Goal: Task Accomplishment & Management: Complete application form

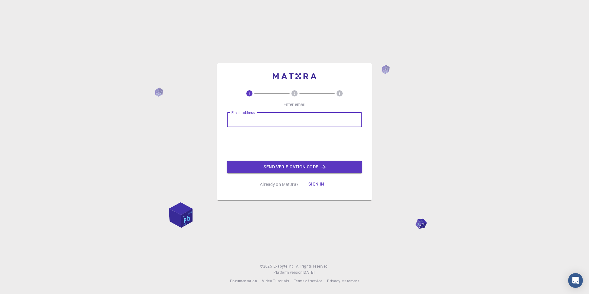
click at [253, 118] on input "Email address" at bounding box center [294, 119] width 135 height 15
type input "sahatbinsayed555999@gmail.com"
click at [260, 167] on button "Send verification code" at bounding box center [294, 167] width 135 height 12
click at [248, 125] on input "Email address" at bounding box center [294, 119] width 135 height 15
type input "[EMAIL_ADDRESS][DOMAIN_NAME]"
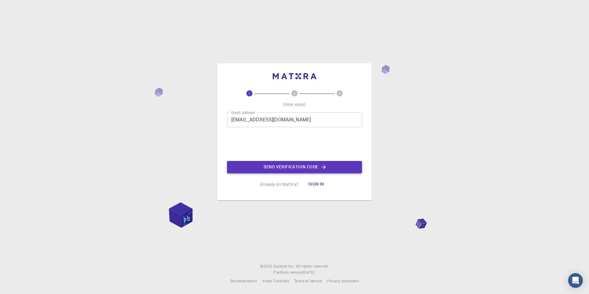
click at [260, 167] on button "Send verification code" at bounding box center [294, 167] width 135 height 12
click at [261, 166] on button "Send verification code" at bounding box center [294, 167] width 135 height 12
click at [251, 125] on input "Email address" at bounding box center [294, 119] width 135 height 15
type input "[EMAIL_ADDRESS][DOMAIN_NAME]"
click at [267, 168] on button "Send verification code" at bounding box center [294, 167] width 135 height 12
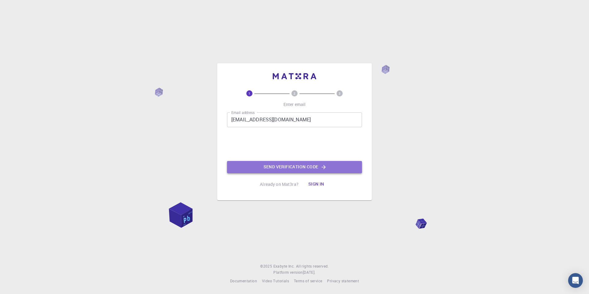
click at [266, 168] on button "Send verification code" at bounding box center [294, 167] width 135 height 12
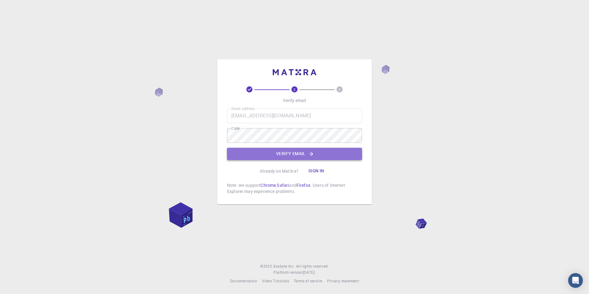
click at [289, 151] on button "Verify email" at bounding box center [294, 154] width 135 height 12
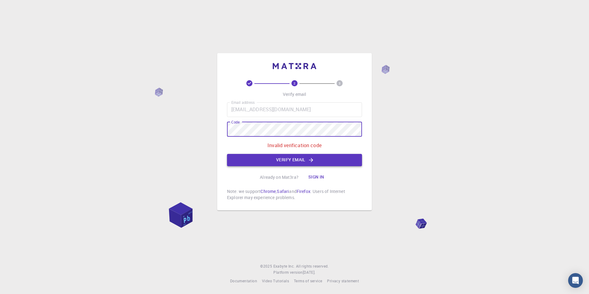
click at [269, 162] on button "Verify email" at bounding box center [294, 160] width 135 height 12
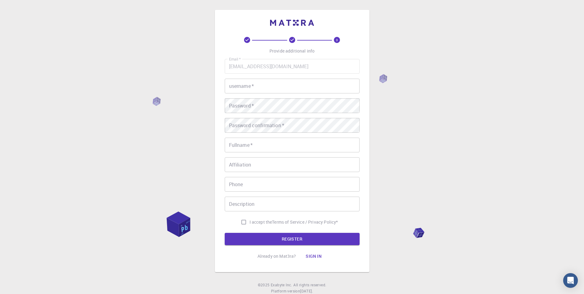
click at [262, 86] on input "username   *" at bounding box center [292, 86] width 135 height 15
type input "Sahat"
click at [269, 145] on input "Fullname   *" at bounding box center [292, 144] width 135 height 15
type input "s"
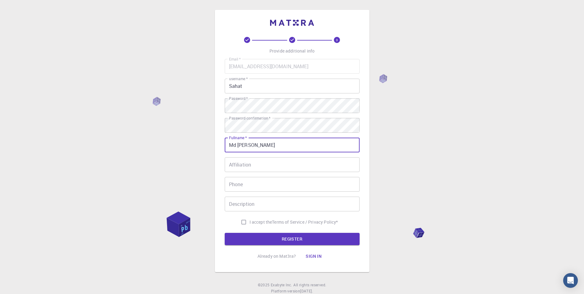
type input "Md Sahat Bin Sayed"
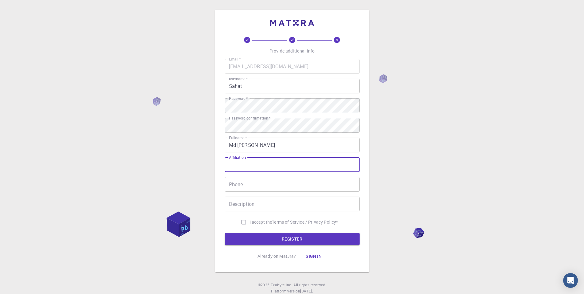
click at [263, 171] on input "Affiliation" at bounding box center [292, 164] width 135 height 15
type input "University of Rajshahi"
click at [263, 190] on input "Phone" at bounding box center [292, 184] width 135 height 15
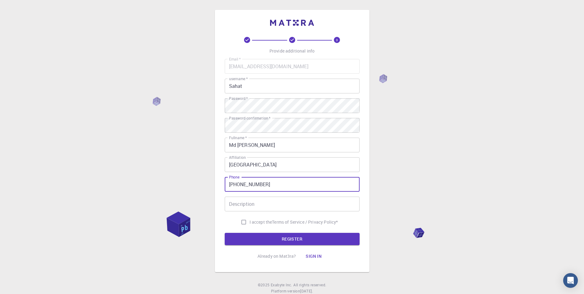
type input "+8801797993450"
click at [262, 209] on input "Description" at bounding box center [292, 203] width 135 height 15
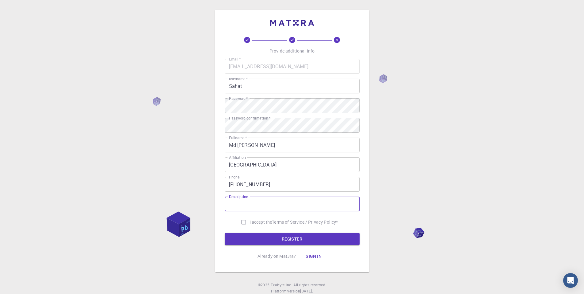
type input "I"
type input "Undergraduate researcher"
drag, startPoint x: 243, startPoint y: 221, endPoint x: 243, endPoint y: 225, distance: 3.4
click at [243, 222] on input "I accept the Terms of Service / Privacy Policy *" at bounding box center [244, 222] width 12 height 12
checkbox input "true"
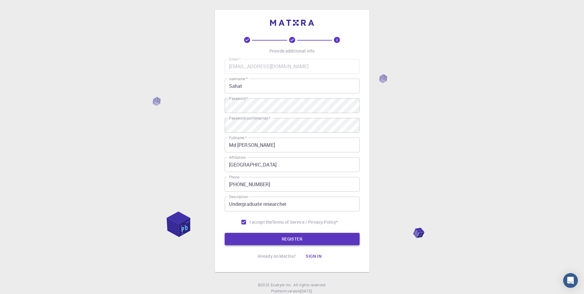
click at [245, 240] on button "REGISTER" at bounding box center [292, 239] width 135 height 12
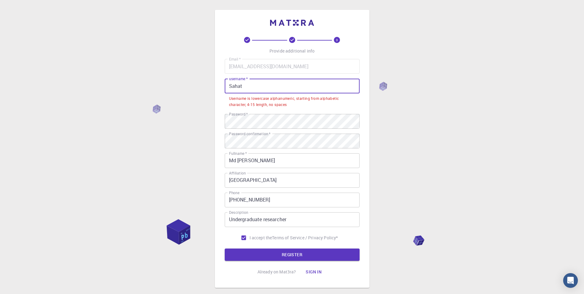
click at [233, 87] on input "Sahat" at bounding box center [292, 86] width 135 height 15
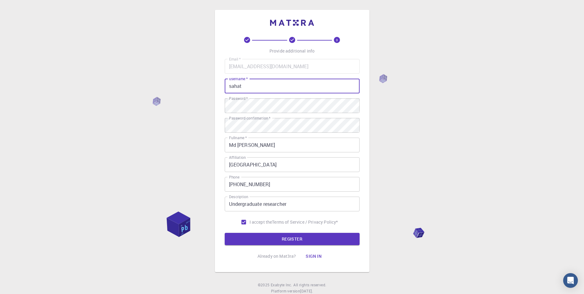
click at [252, 87] on input "sahat" at bounding box center [292, 86] width 135 height 15
type input "sahat"
click at [266, 239] on button "REGISTER" at bounding box center [292, 239] width 135 height 12
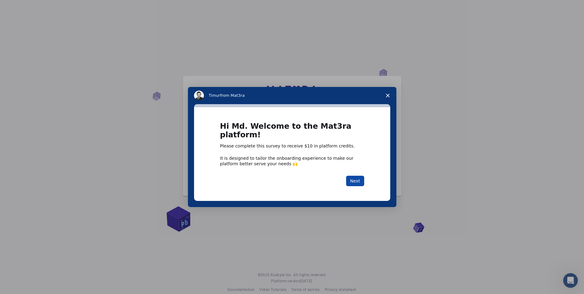
click at [353, 181] on button "Next" at bounding box center [355, 180] width 18 height 10
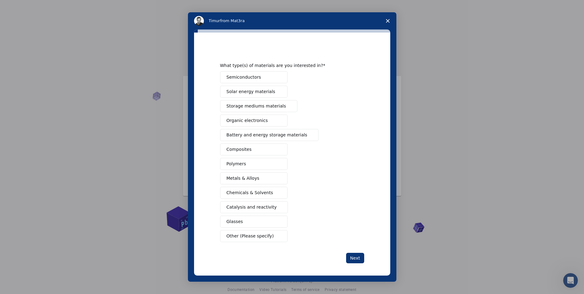
click at [253, 94] on span "Solar energy materials" at bounding box center [251, 91] width 49 height 6
click at [255, 149] on button "Composites" at bounding box center [253, 149] width 67 height 12
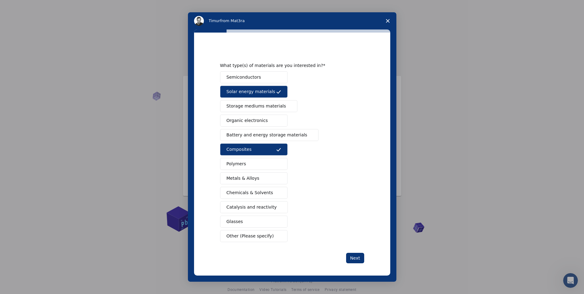
click at [255, 166] on button "Polymers" at bounding box center [253, 164] width 67 height 12
click at [258, 175] on button "Metals & Alloys" at bounding box center [253, 178] width 67 height 12
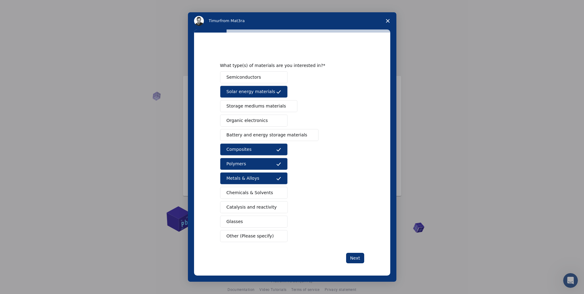
click at [260, 210] on span "Catalysis and reactivity" at bounding box center [252, 207] width 50 height 6
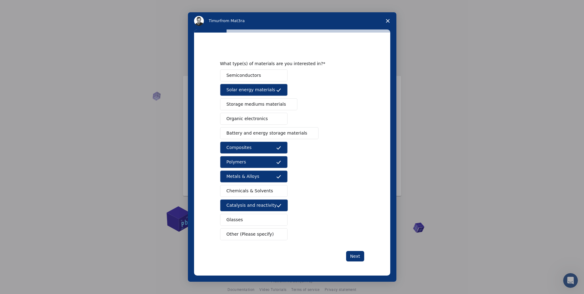
scroll to position [2, 0]
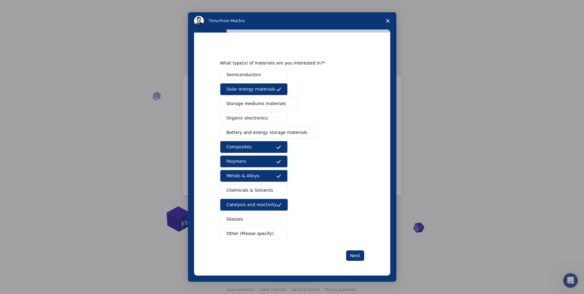
click at [255, 73] on span "Semiconductors" at bounding box center [244, 74] width 35 height 6
click at [249, 102] on span "Storage mediums materials" at bounding box center [257, 103] width 60 height 6
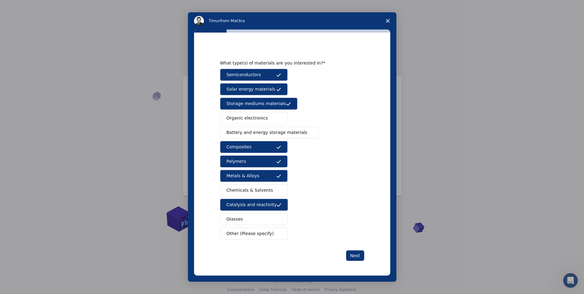
click at [283, 137] on button "Battery and energy storage materials" at bounding box center [269, 132] width 99 height 12
click at [352, 254] on button "Next" at bounding box center [355, 255] width 18 height 10
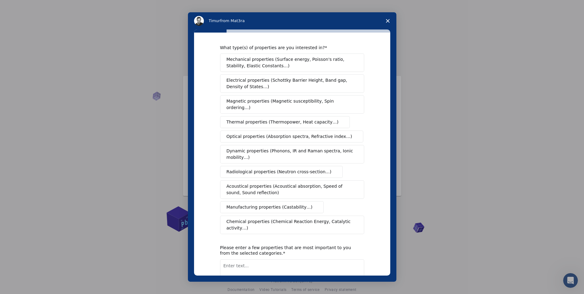
click at [246, 58] on span "Mechanical properties (Surface energy, Poisson's ratio, Stability, Elastic Cons…" at bounding box center [291, 62] width 128 height 13
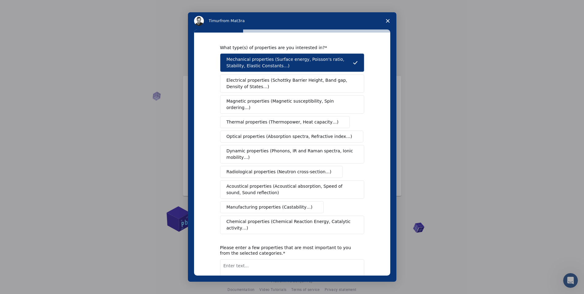
click at [249, 87] on span "Electrical properties (Schottky Barrier Height, Band gap, Density of States…)" at bounding box center [291, 83] width 128 height 13
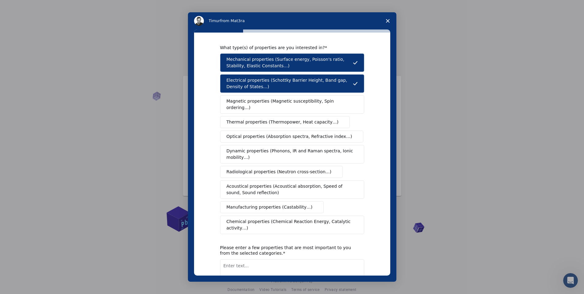
click at [254, 102] on span "Magnetic properties (Magnetic susceptibility, Spin ordering…)" at bounding box center [290, 104] width 127 height 13
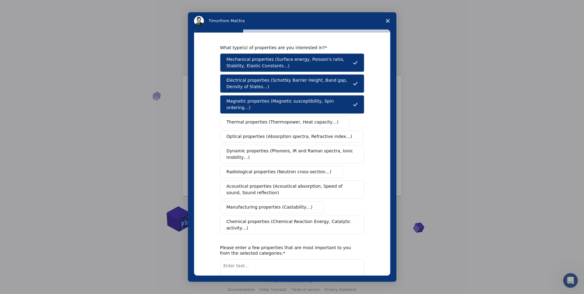
click at [246, 218] on span "Chemical properties (Chemical Reaction Energy, Catalytic activity…)" at bounding box center [290, 224] width 127 height 13
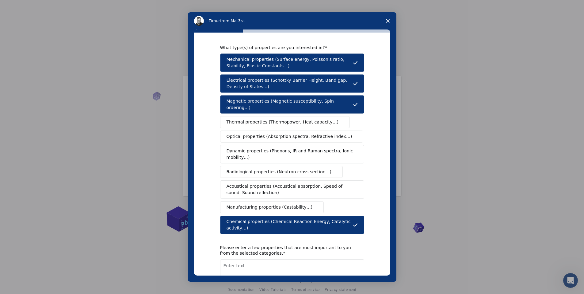
click at [243, 133] on span "Optical properties (Absorption spectra, Refractive index…)" at bounding box center [290, 136] width 126 height 6
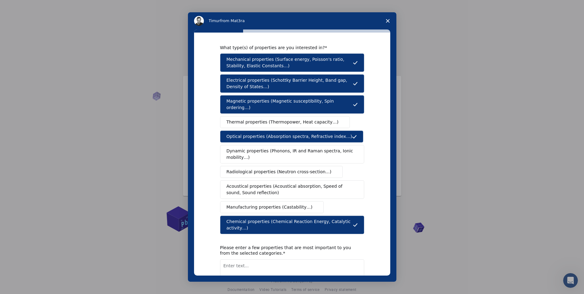
click at [254, 119] on span "Thermal properties (Thermopower, Heat capacity…)" at bounding box center [283, 122] width 112 height 6
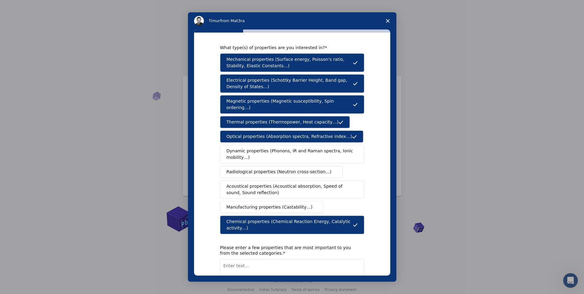
click at [260, 148] on span "Dynamic properties (Phonons, IR and Raman spectra, Ionic mobility…)" at bounding box center [290, 154] width 127 height 13
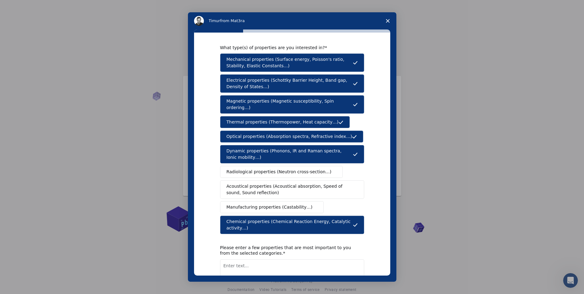
click at [261, 170] on button "Radiological properties (Neutron cross-section…)" at bounding box center [281, 172] width 123 height 12
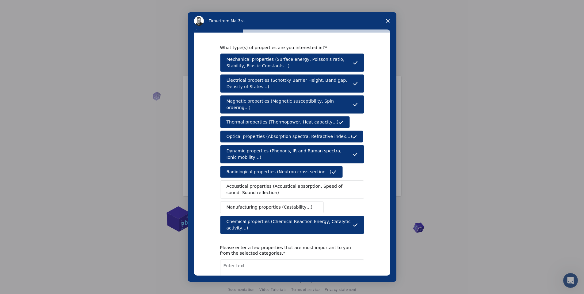
click at [260, 183] on span "Acoustical properties (Acoustical absorption, Speed of sound, Sound reflection)" at bounding box center [291, 189] width 128 height 13
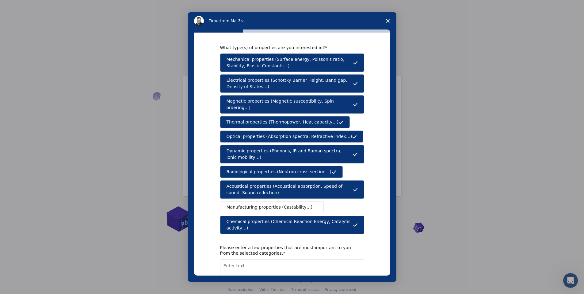
click at [260, 204] on span "Manufacturing properties (Castability…)" at bounding box center [270, 207] width 86 height 6
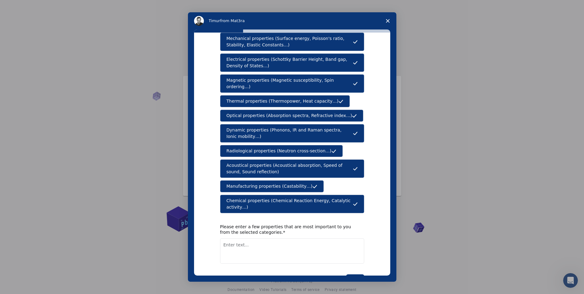
scroll to position [34, 0]
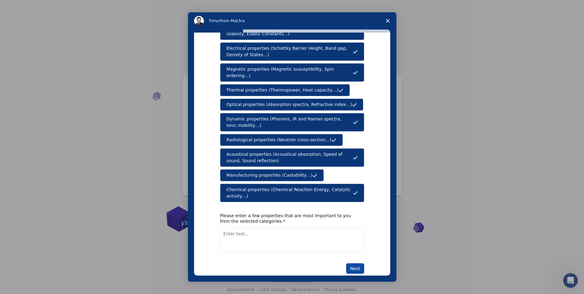
click at [357, 263] on button "Next" at bounding box center [355, 268] width 18 height 10
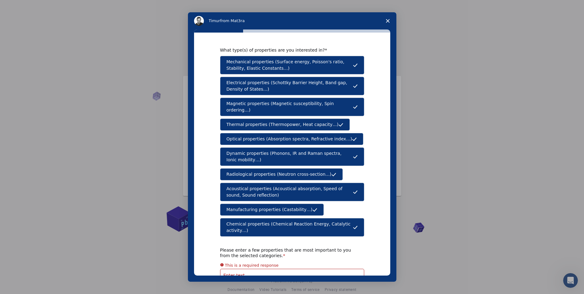
scroll to position [31, 0]
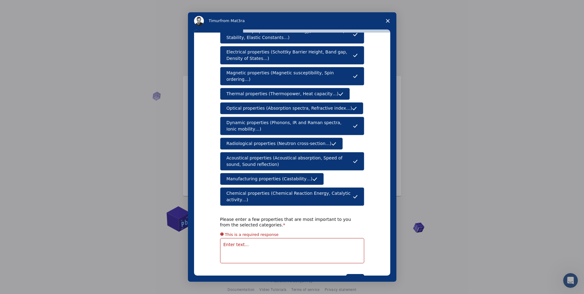
click at [294, 175] on span "Manufacturing properties (Castability…)" at bounding box center [270, 178] width 86 height 6
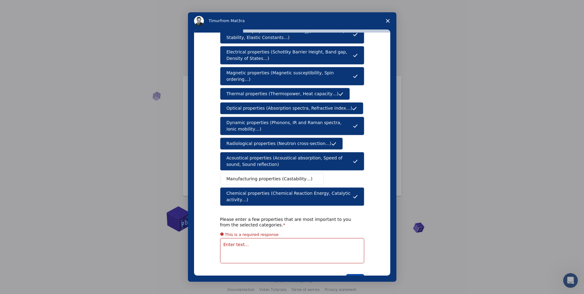
click at [358, 274] on button "Next" at bounding box center [355, 279] width 18 height 10
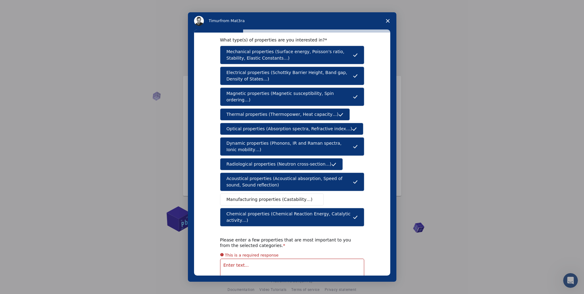
scroll to position [0, 0]
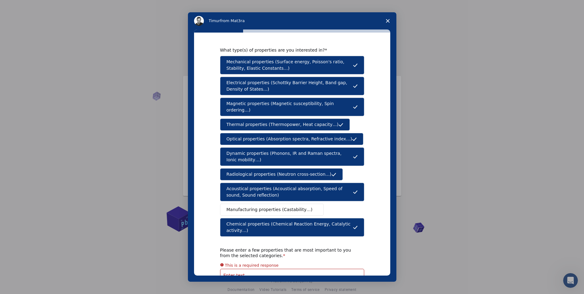
click at [296, 150] on span "Dynamic properties (Phonons, IR and Raman spectra, Ionic mobility…)" at bounding box center [290, 156] width 126 height 13
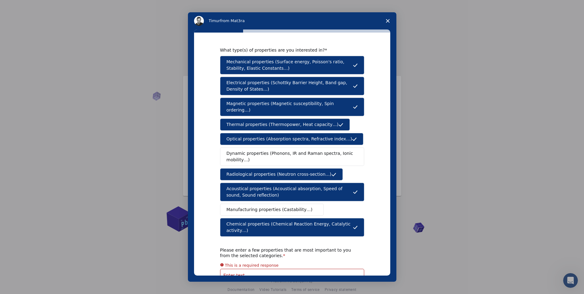
click at [293, 168] on button "Radiological properties (Neutron cross-section…)" at bounding box center [281, 174] width 123 height 12
click at [296, 183] on button "Acoustical properties (Acoustical absorption, Speed of sound, Sound reflection)" at bounding box center [292, 192] width 144 height 18
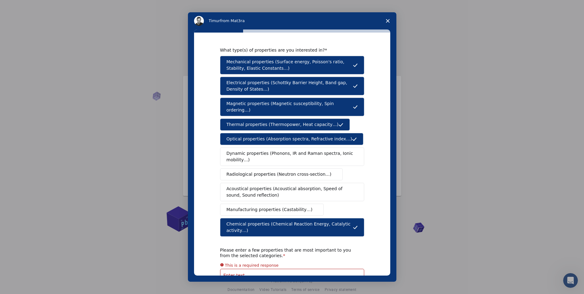
click at [274, 153] on span "Dynamic properties (Phonons, IR and Raman spectra, Ionic mobility…)" at bounding box center [290, 156] width 127 height 13
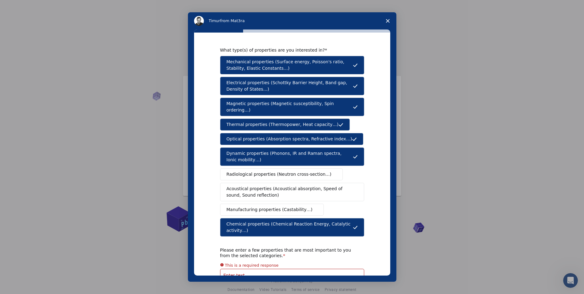
click at [277, 171] on span "Radiological properties (Neutron cross-section…)" at bounding box center [279, 174] width 105 height 6
click at [276, 185] on span "Acoustical properties (Acoustical absorption, Speed of sound, Sound reflection)" at bounding box center [291, 191] width 128 height 13
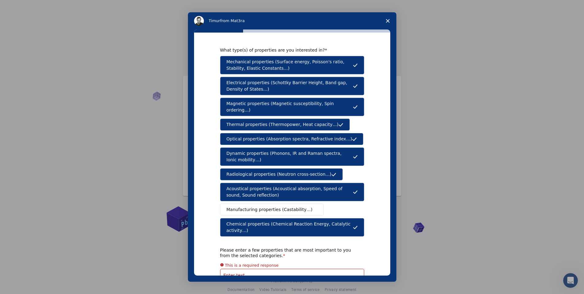
click at [271, 203] on button "Manufacturing properties (Castability…)" at bounding box center [272, 209] width 104 height 12
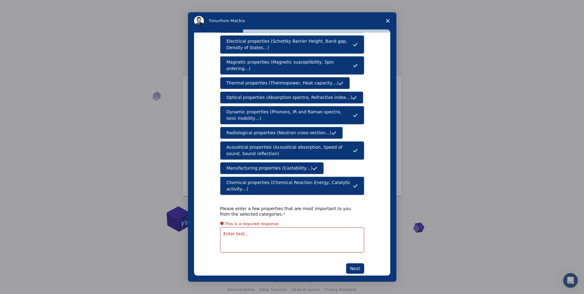
click at [258, 227] on textarea "Enter text..." at bounding box center [292, 239] width 144 height 25
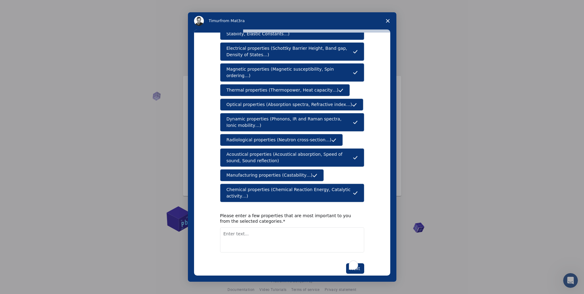
scroll to position [34, 0]
click at [357, 263] on button "Next" at bounding box center [355, 268] width 18 height 10
click at [262, 228] on textarea "To enrich screen reader interactions, please activate Accessibility in Grammarl…" at bounding box center [292, 239] width 144 height 25
type textarea "Mechanical, Electrical and Magnetic properties"
click at [359, 263] on button "Next" at bounding box center [355, 268] width 18 height 10
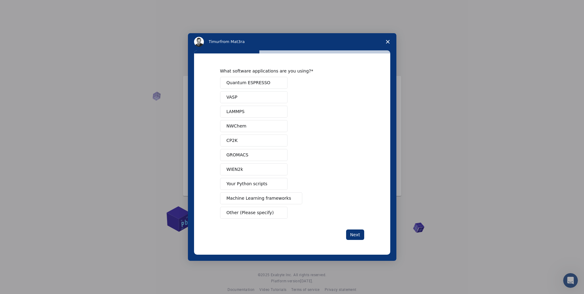
scroll to position [0, 0]
click at [251, 111] on button "LAMMPS" at bounding box center [253, 112] width 67 height 12
click at [245, 171] on button "WIEN2k" at bounding box center [253, 169] width 67 height 12
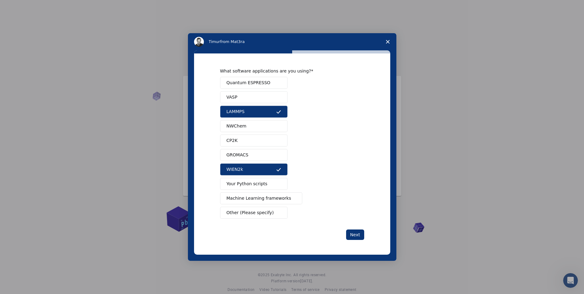
click at [263, 211] on span "Other (Please specify)" at bounding box center [250, 212] width 47 height 6
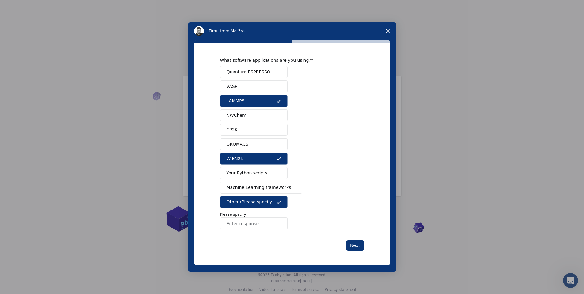
click at [254, 224] on input "Enter response" at bounding box center [253, 223] width 67 height 12
type input "Scaps-1D"
click at [349, 242] on button "Next" at bounding box center [355, 245] width 18 height 10
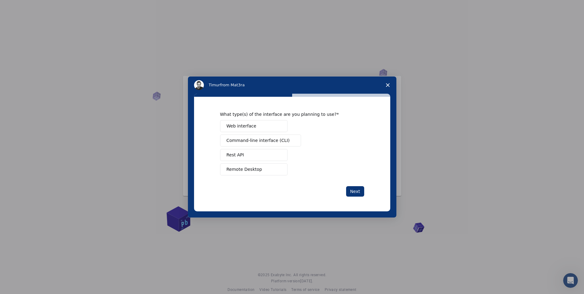
click at [246, 125] on span "Web interface" at bounding box center [242, 126] width 30 height 6
click at [252, 141] on span "Command-line interface (CLI)" at bounding box center [258, 140] width 63 height 6
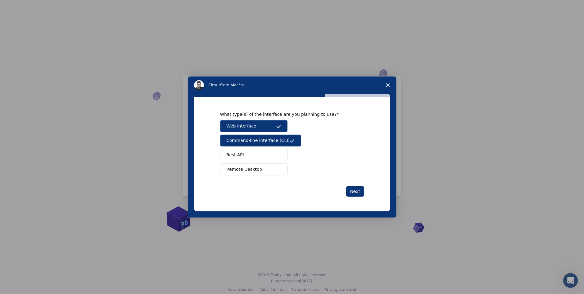
click at [257, 151] on button "Rest API" at bounding box center [253, 155] width 67 height 12
drag, startPoint x: 261, startPoint y: 170, endPoint x: 261, endPoint y: 173, distance: 3.4
click at [261, 170] on button "Remote Desktop" at bounding box center [253, 169] width 67 height 12
click at [352, 191] on button "Next" at bounding box center [355, 191] width 18 height 10
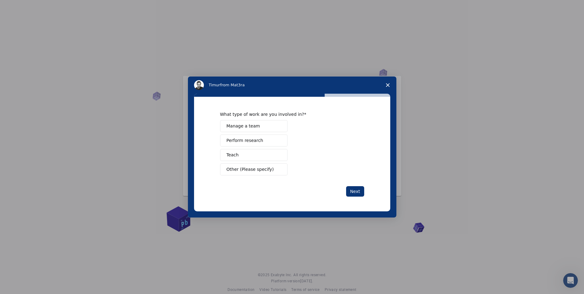
click at [247, 143] on span "Perform research" at bounding box center [245, 140] width 37 height 6
click at [274, 154] on button "Teach" at bounding box center [253, 155] width 67 height 12
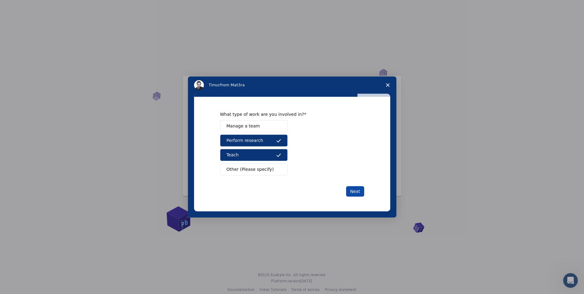
click at [358, 193] on button "Next" at bounding box center [355, 191] width 18 height 10
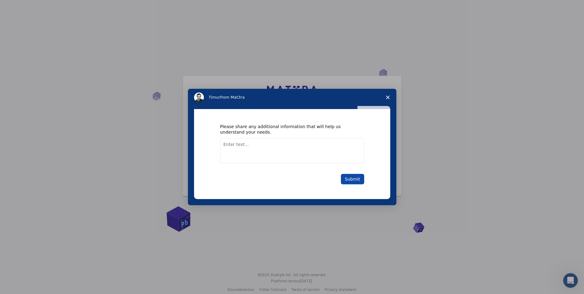
click at [352, 178] on button "Submit" at bounding box center [352, 179] width 23 height 10
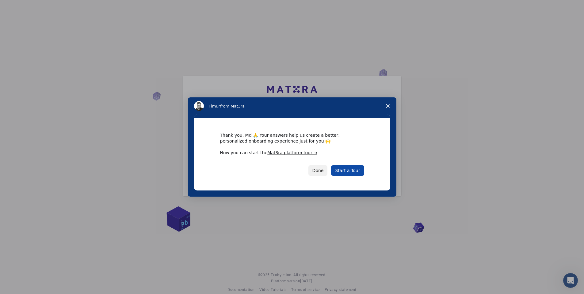
click at [340, 169] on link "Start a Tour" at bounding box center [347, 170] width 33 height 10
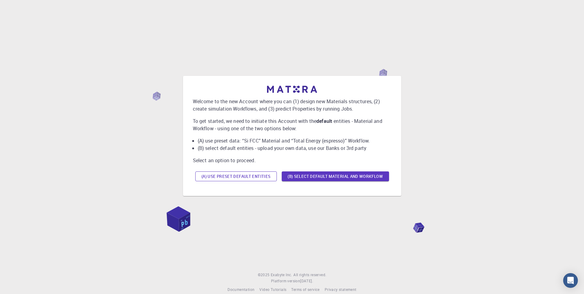
click at [228, 178] on button "(A) Use preset default entities" at bounding box center [236, 176] width 82 height 10
